Goal: Information Seeking & Learning: Find contact information

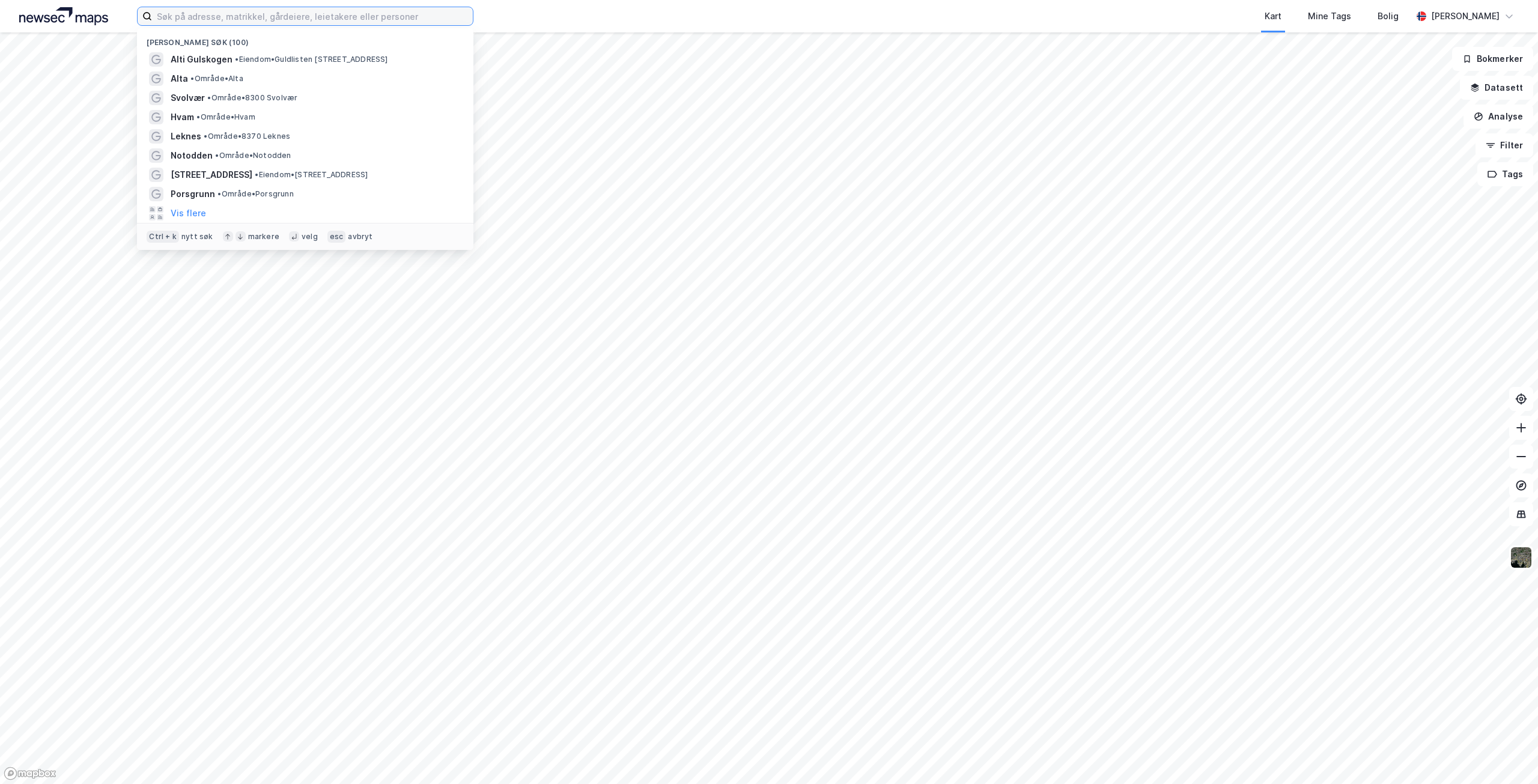
click at [236, 13] on input at bounding box center [313, 16] width 321 height 18
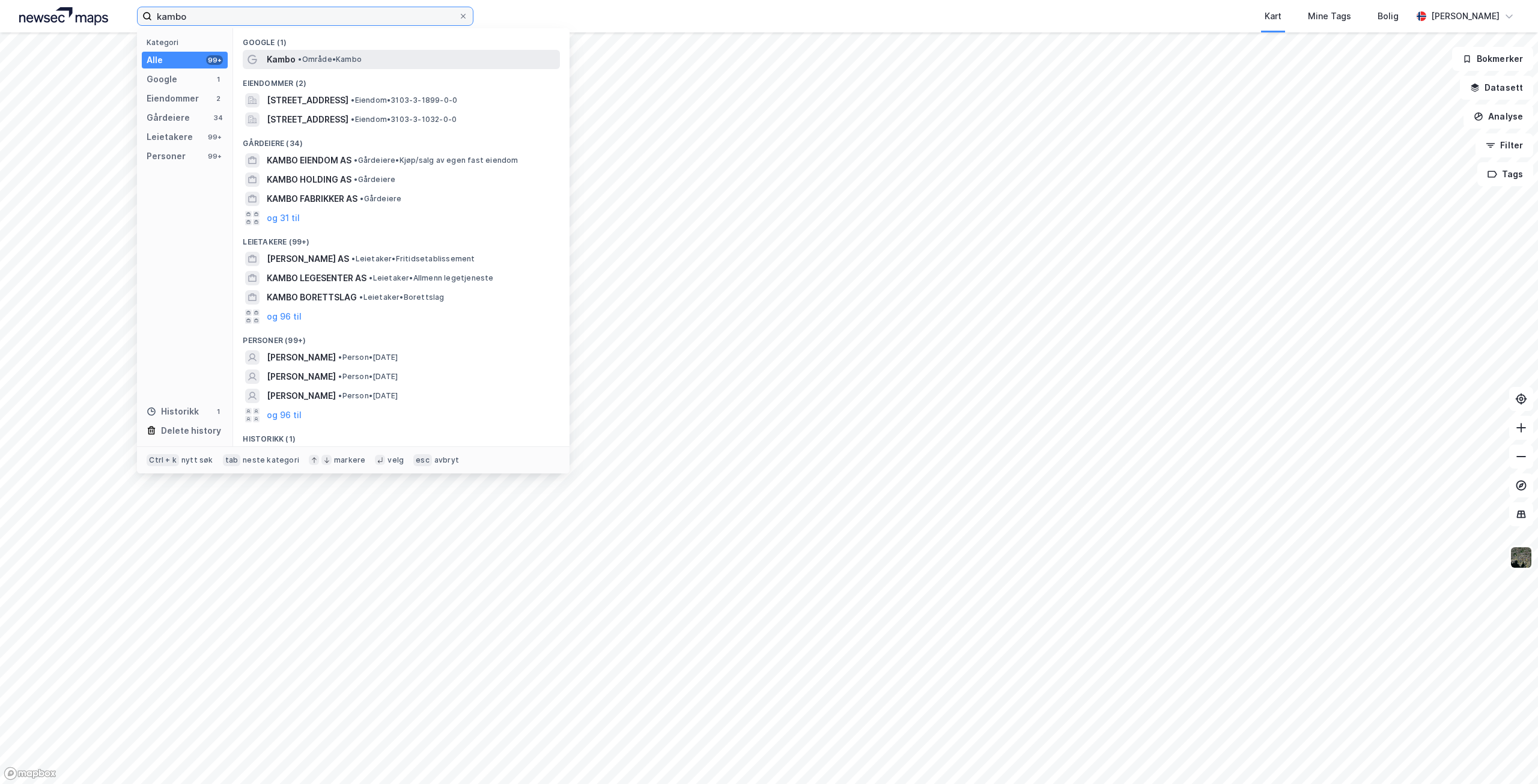
type input "kambo"
click at [309, 57] on span "• Område • [GEOGRAPHIC_DATA]" at bounding box center [330, 59] width 64 height 10
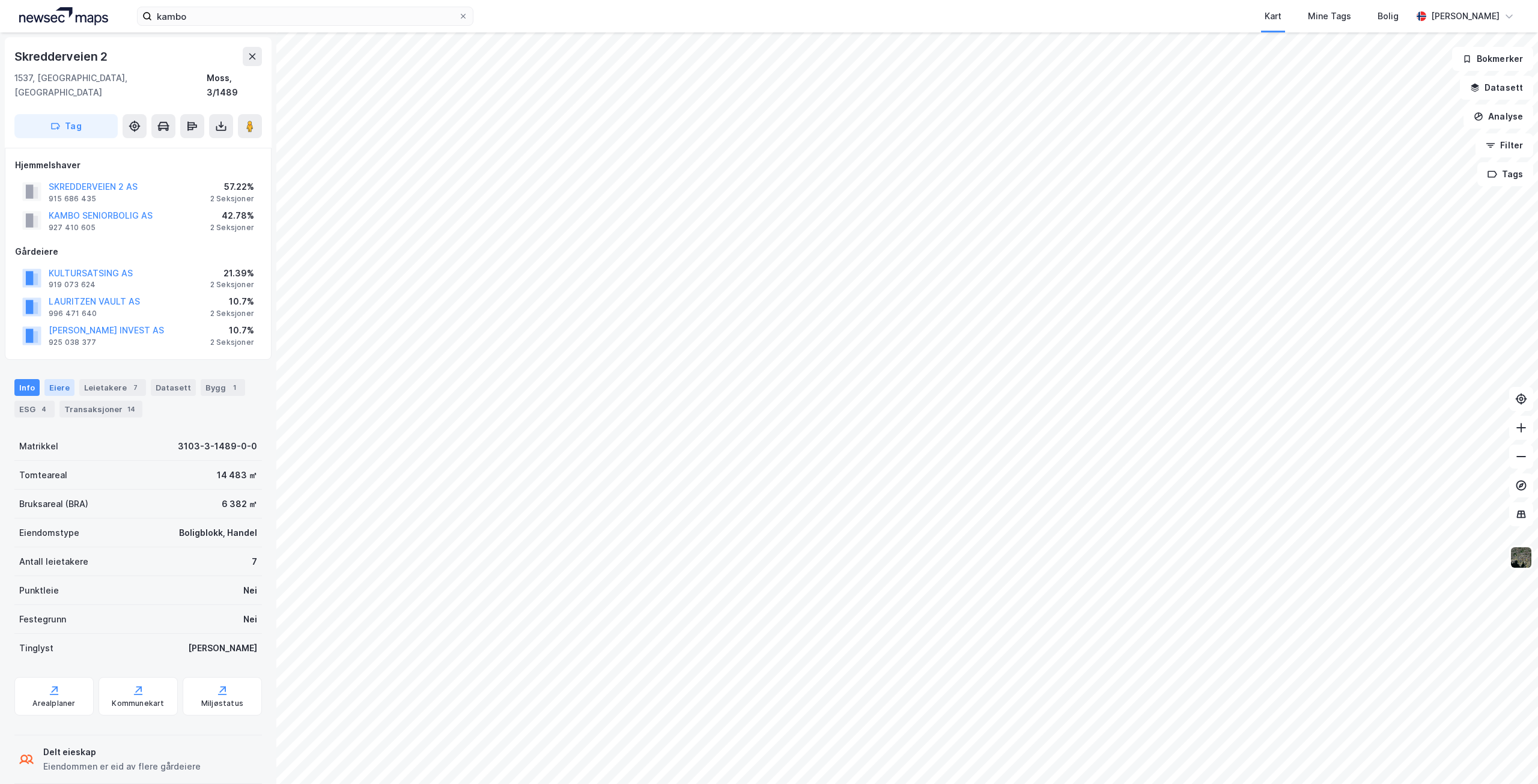
click at [59, 379] on div "Eiere" at bounding box center [60, 387] width 30 height 17
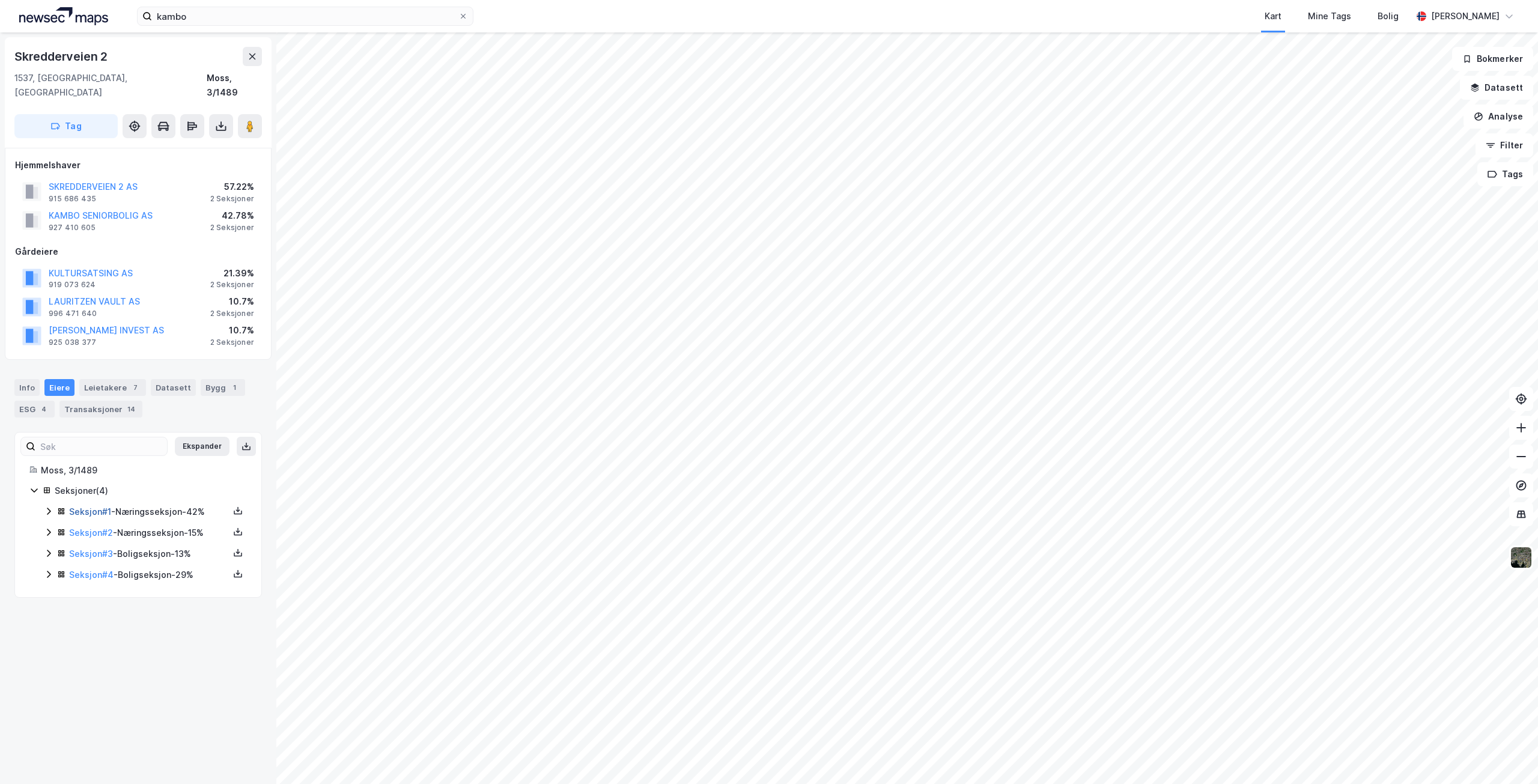
click at [96, 506] on link "Seksjon # 1" at bounding box center [90, 511] width 42 height 10
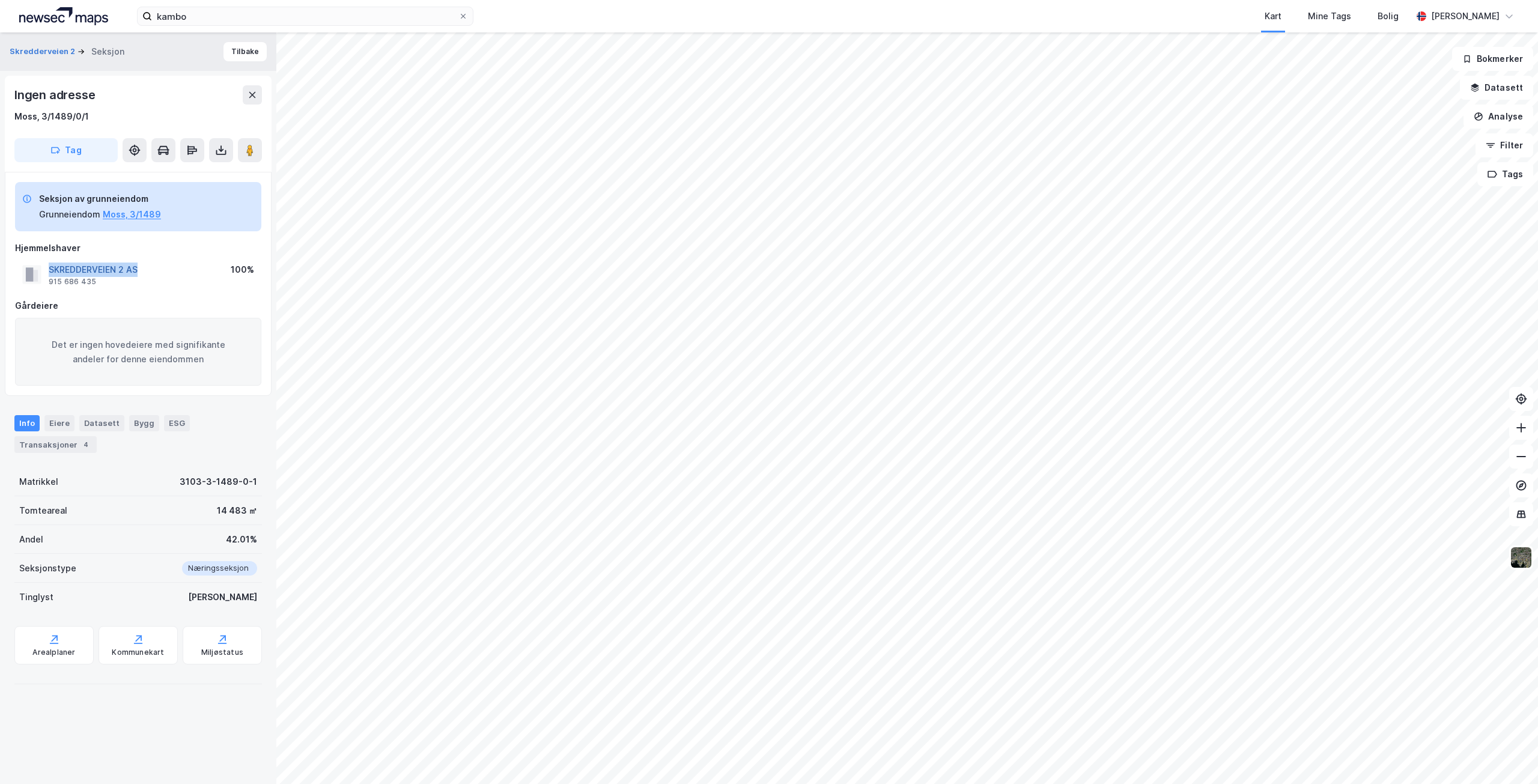
drag, startPoint x: 47, startPoint y: 268, endPoint x: 137, endPoint y: 268, distance: 90.0
click at [137, 268] on div "SKREDDERVEIEN 2 AS 915 686 435" at bounding box center [80, 274] width 116 height 24
copy button "SKREDDERVEIEN 2 AS"
